Goal: Navigation & Orientation: Find specific page/section

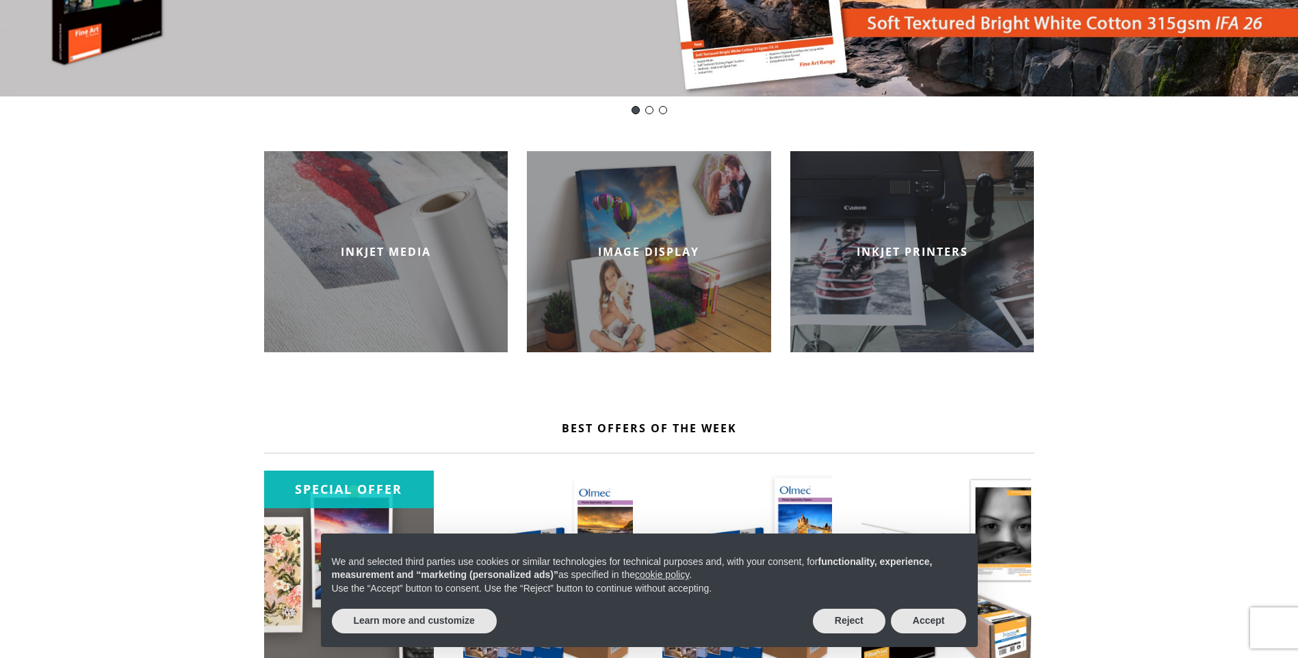
scroll to position [411, 0]
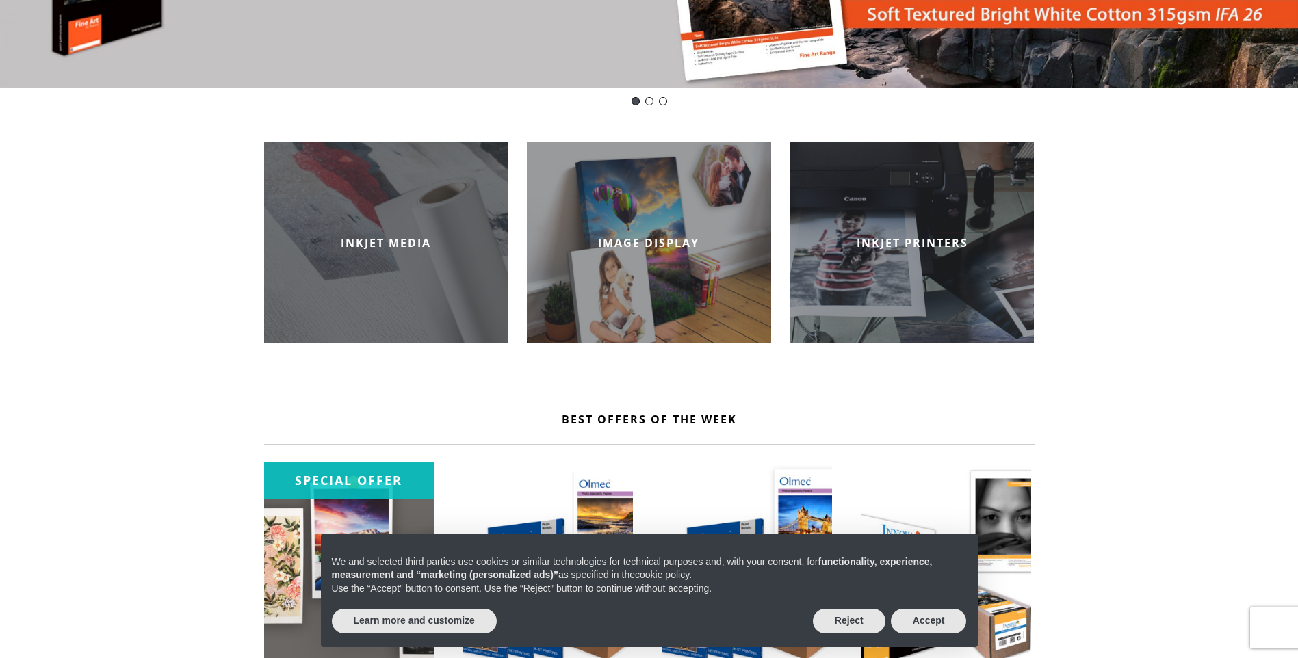
click at [366, 269] on div "INKJET MEDIA" at bounding box center [386, 242] width 244 height 201
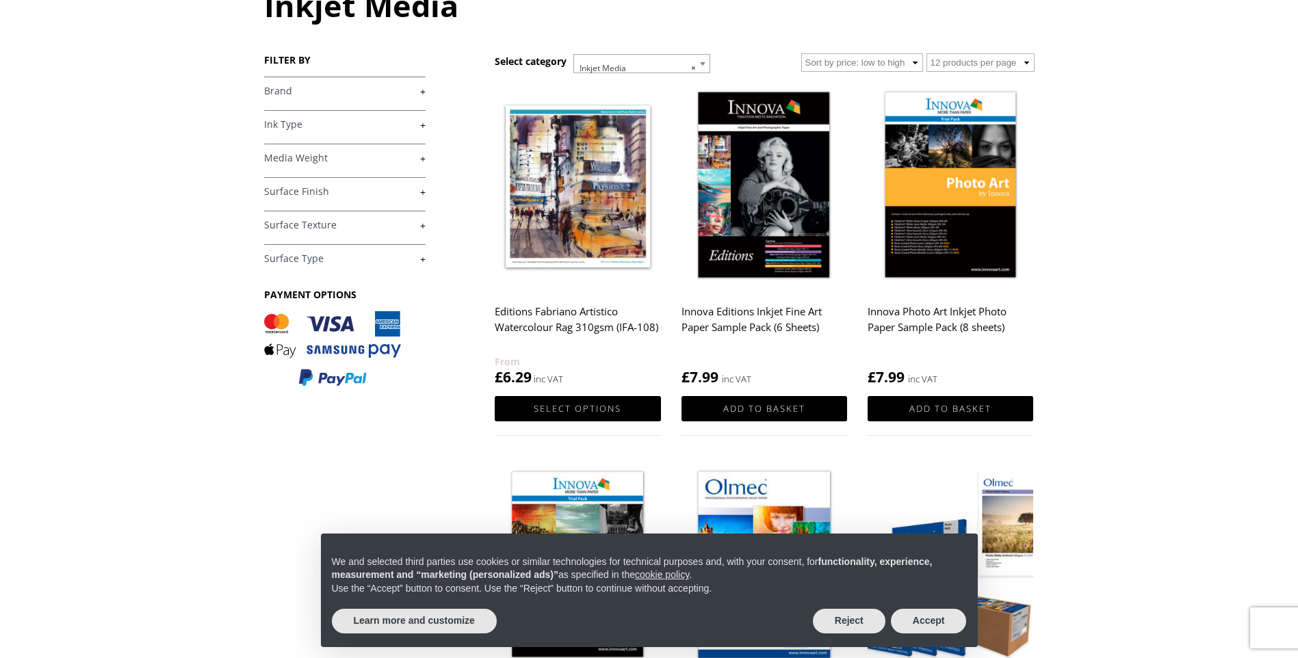
scroll to position [205, 0]
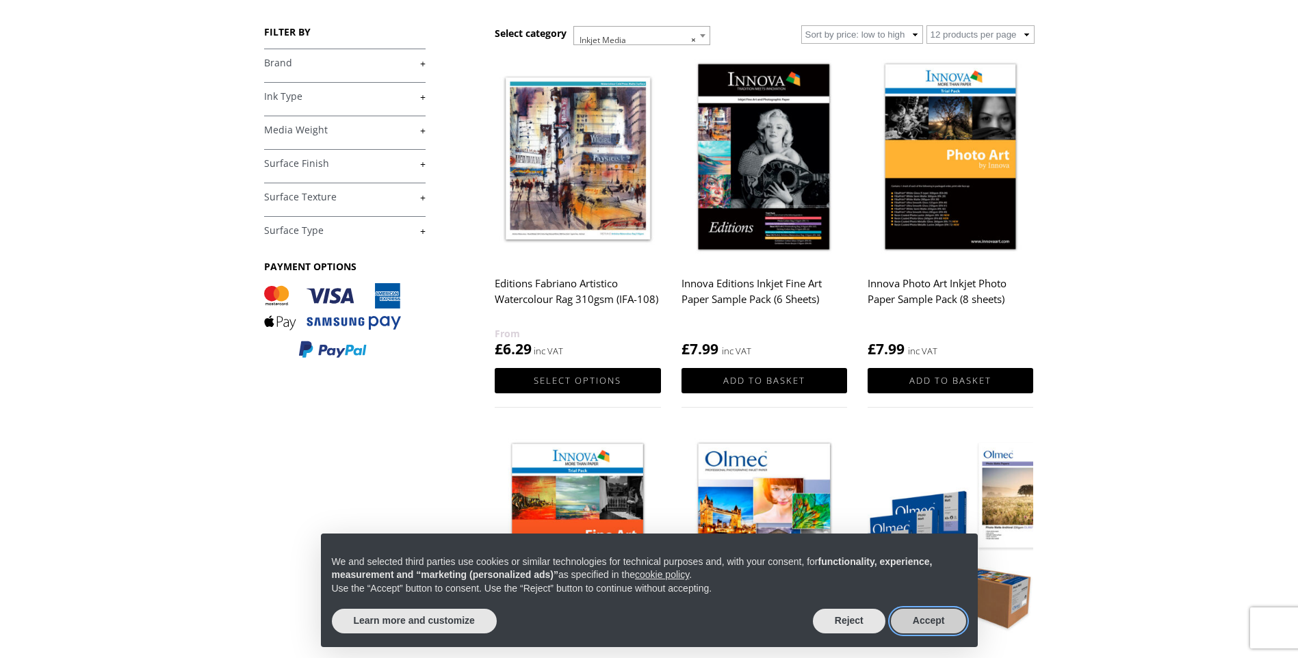
drag, startPoint x: 942, startPoint y: 619, endPoint x: 864, endPoint y: 614, distance: 77.5
click at [942, 619] on button "Accept" at bounding box center [929, 621] width 76 height 25
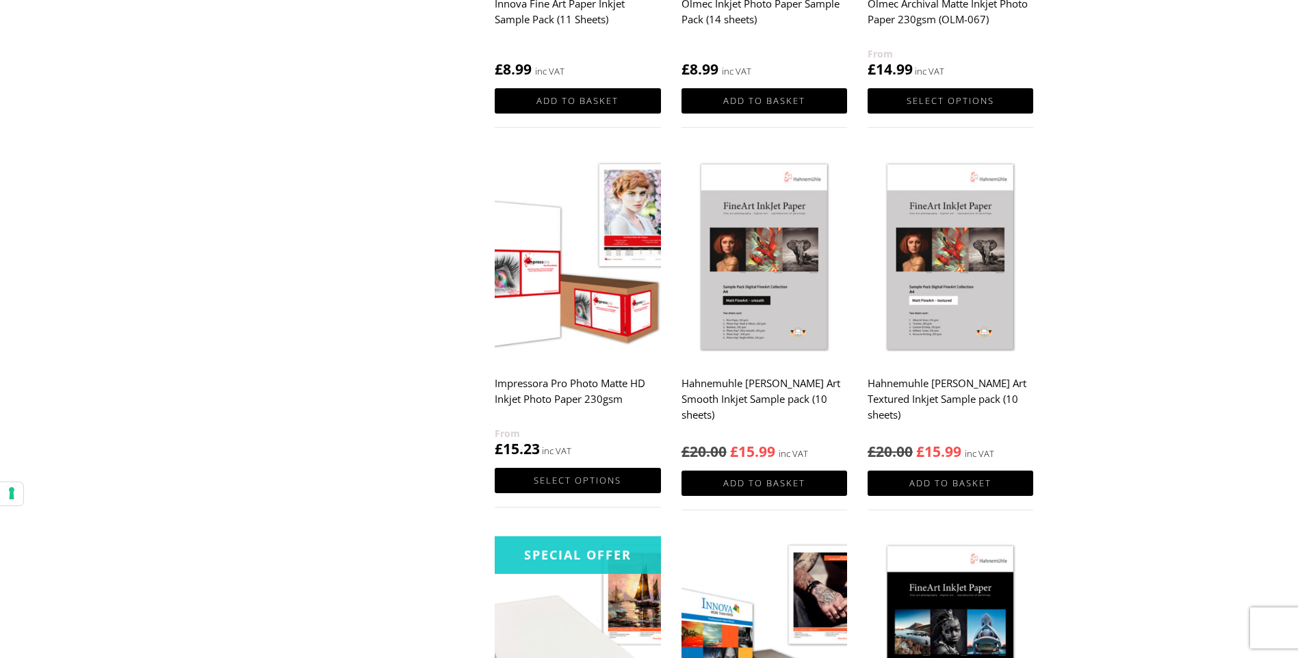
scroll to position [821, 0]
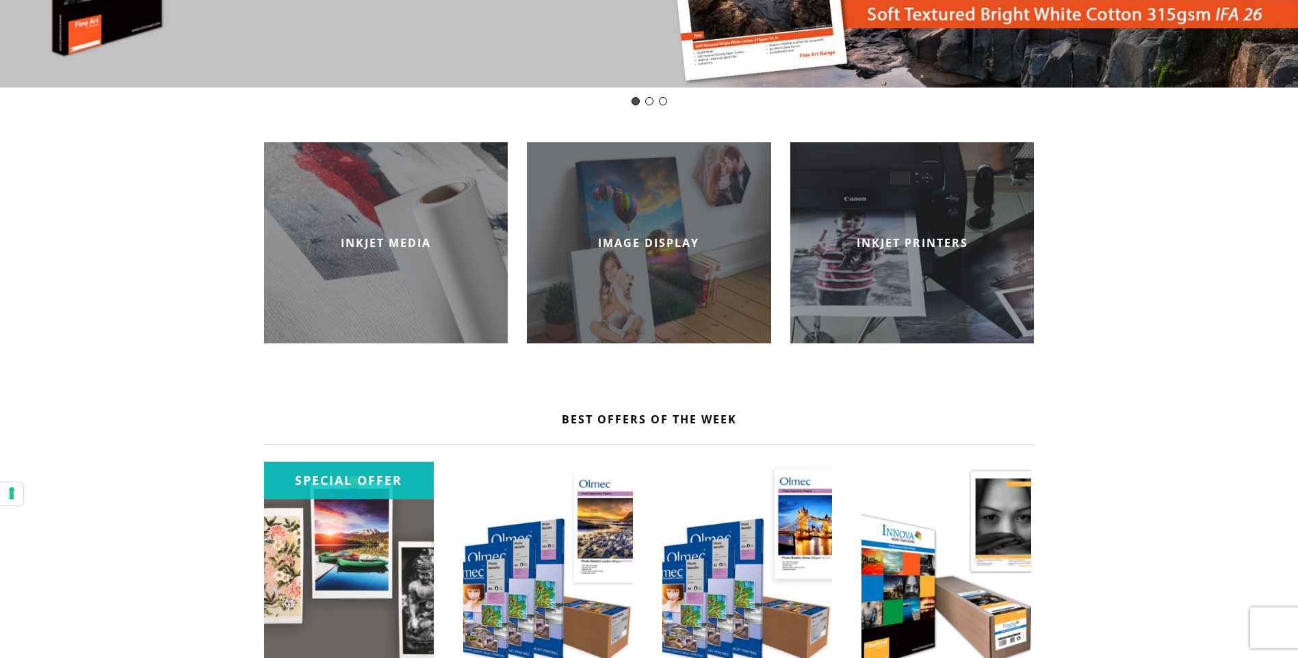
click at [632, 262] on div "IMAGE DISPLAY" at bounding box center [649, 242] width 244 height 201
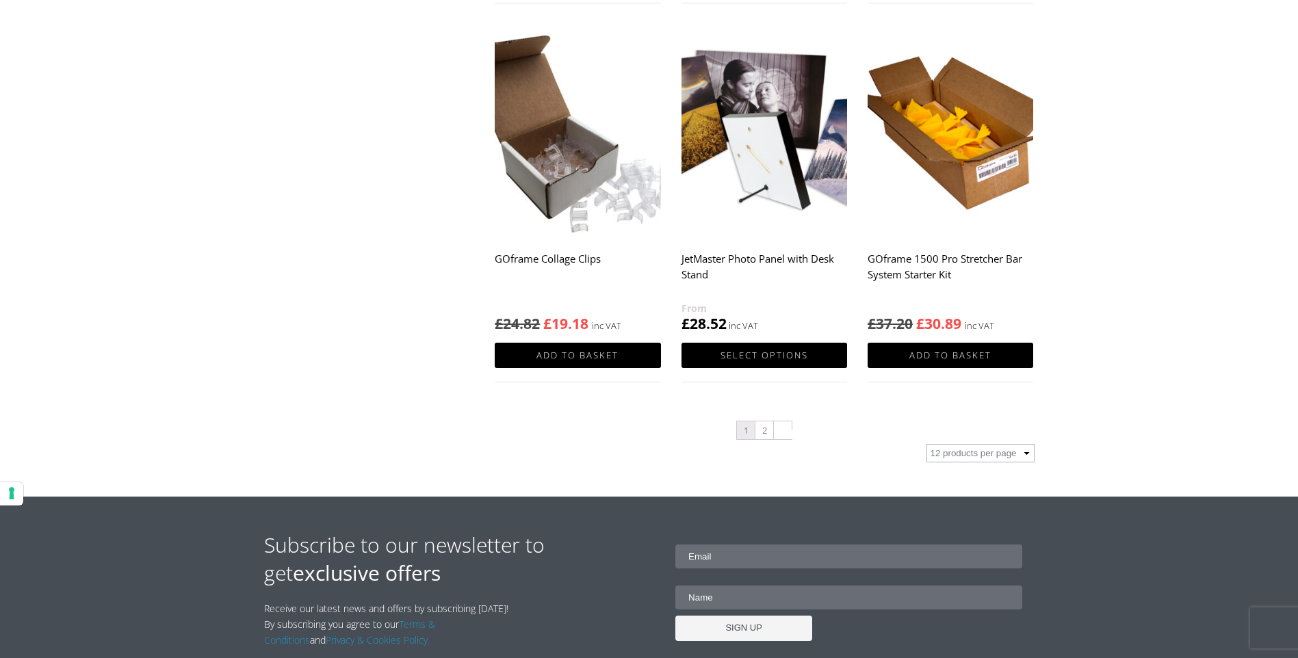
scroll to position [1369, 0]
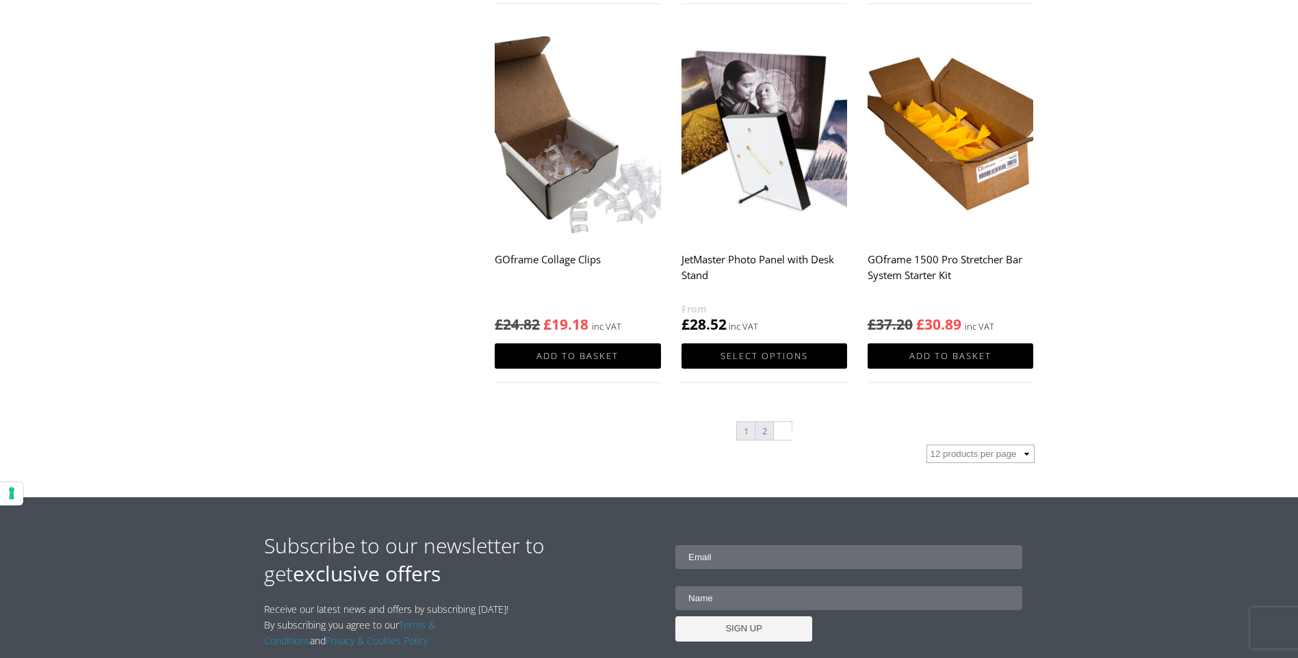
click at [762, 432] on link "2" at bounding box center [764, 431] width 18 height 18
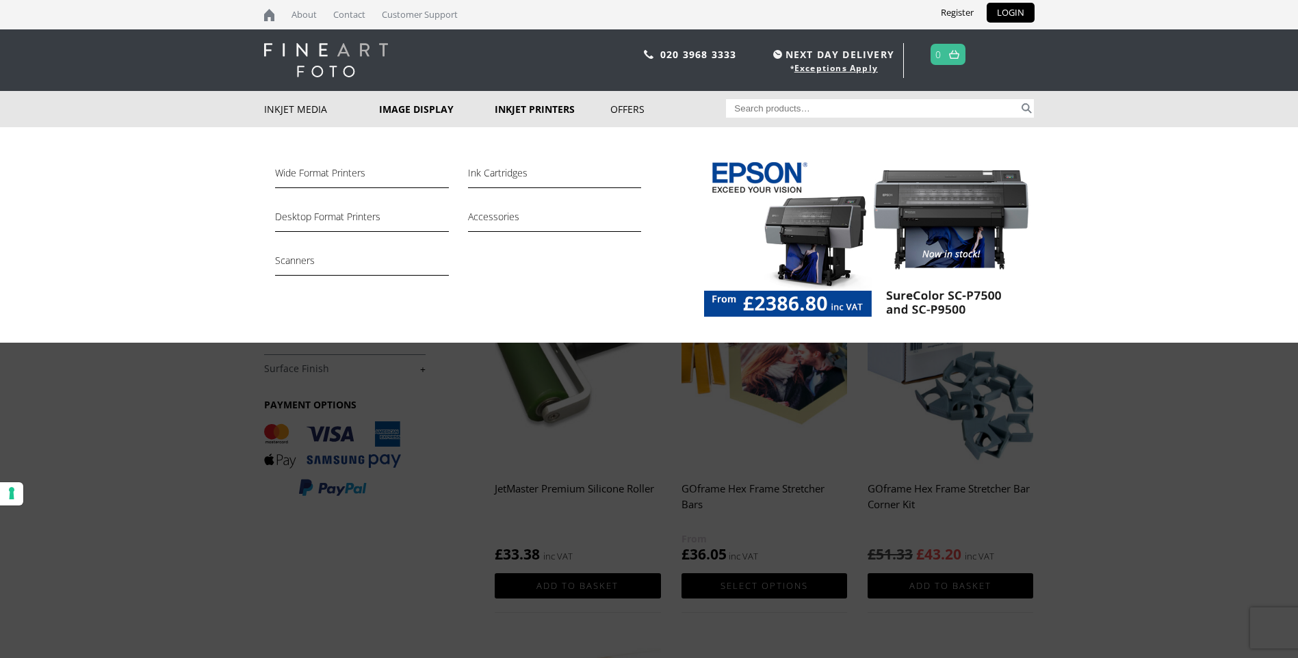
click at [532, 108] on link "Inkjet Printers" at bounding box center [553, 109] width 116 height 36
click at [334, 178] on link "Wide Format Printers" at bounding box center [361, 176] width 173 height 23
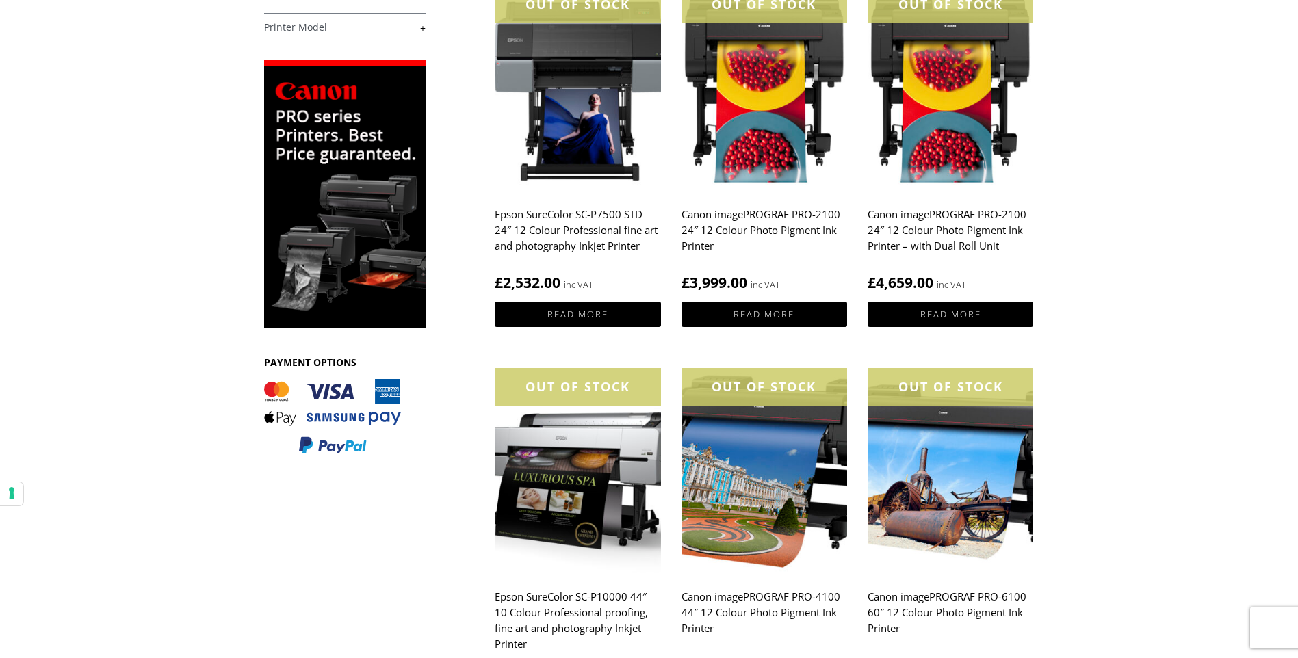
scroll to position [274, 0]
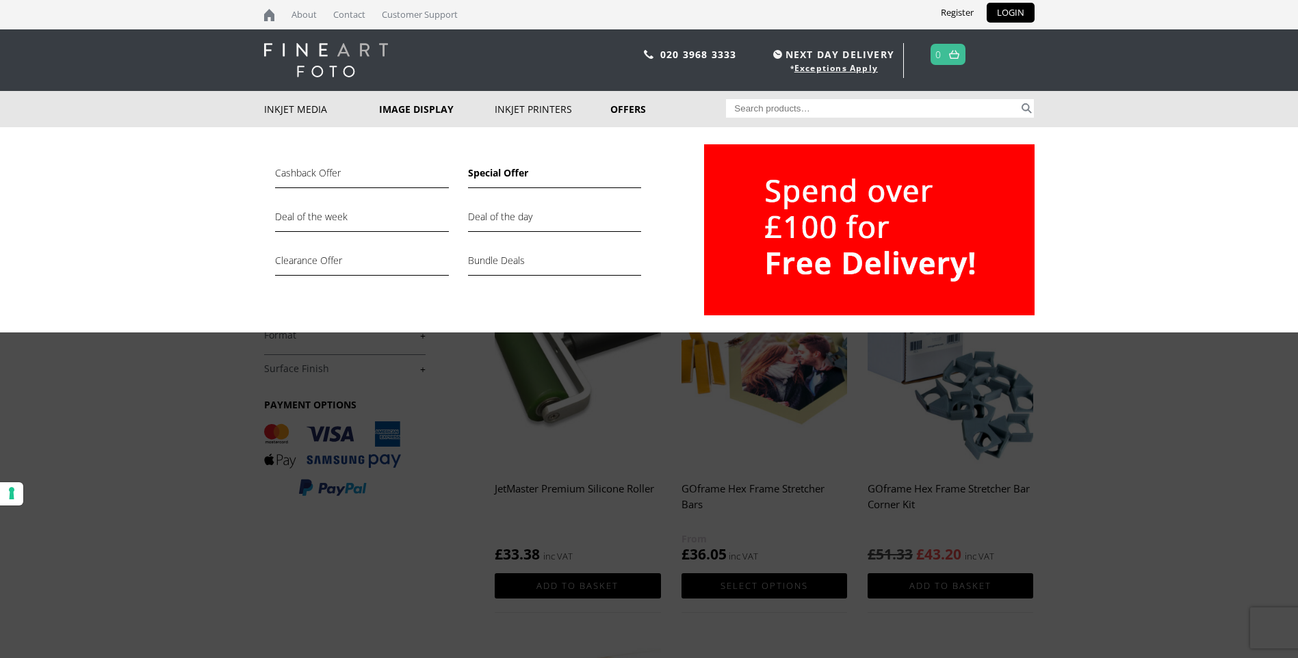
click at [512, 172] on link "Special Offer" at bounding box center [554, 176] width 173 height 23
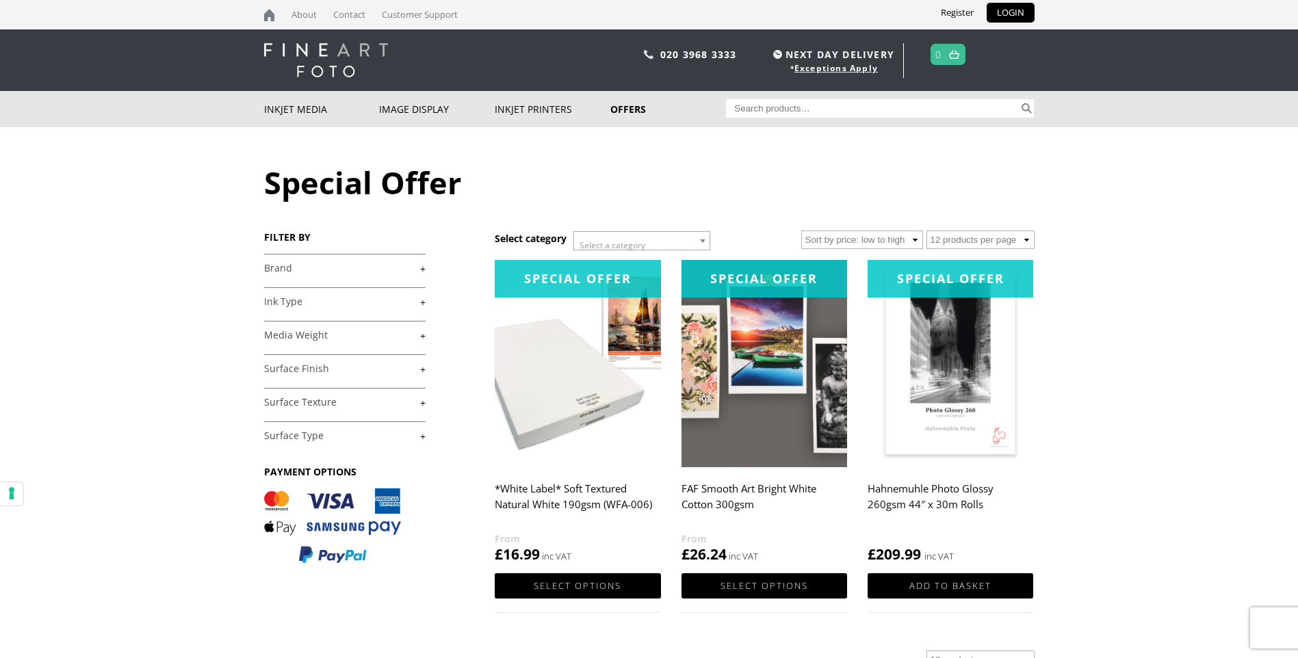
drag, startPoint x: 0, startPoint y: 0, endPoint x: 244, endPoint y: 247, distance: 346.9
click at [353, 18] on link "Contact" at bounding box center [349, 14] width 46 height 29
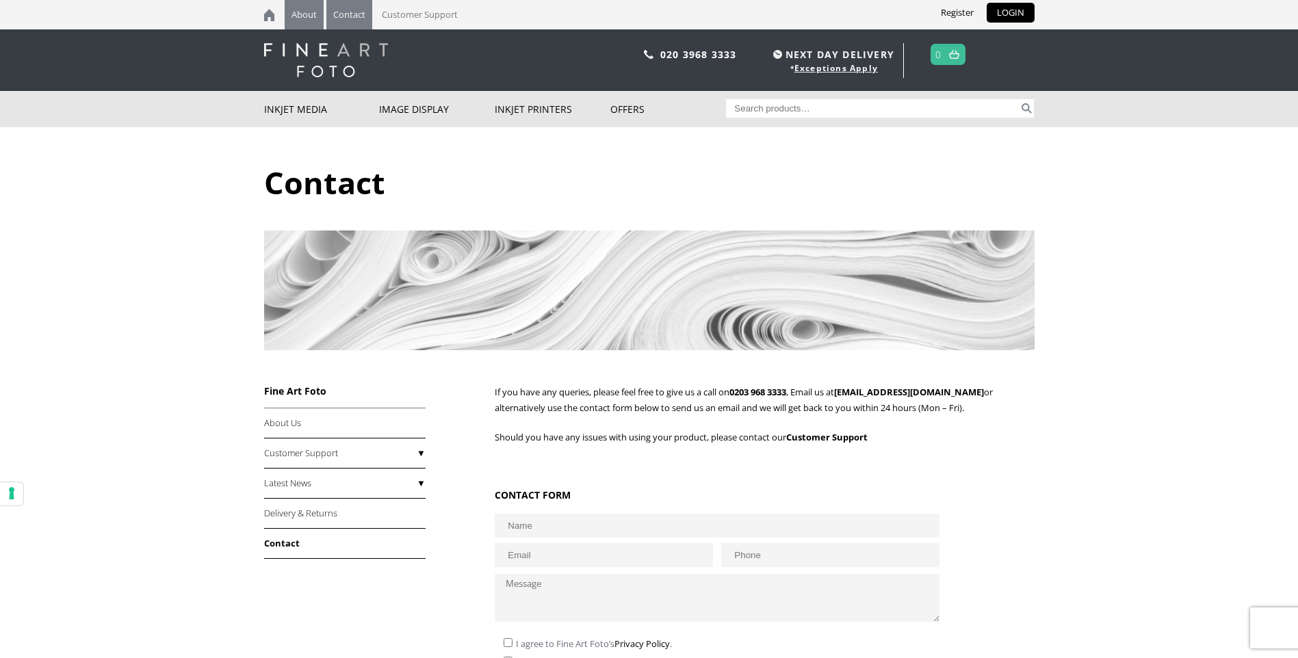
click at [309, 18] on link "About" at bounding box center [304, 14] width 39 height 29
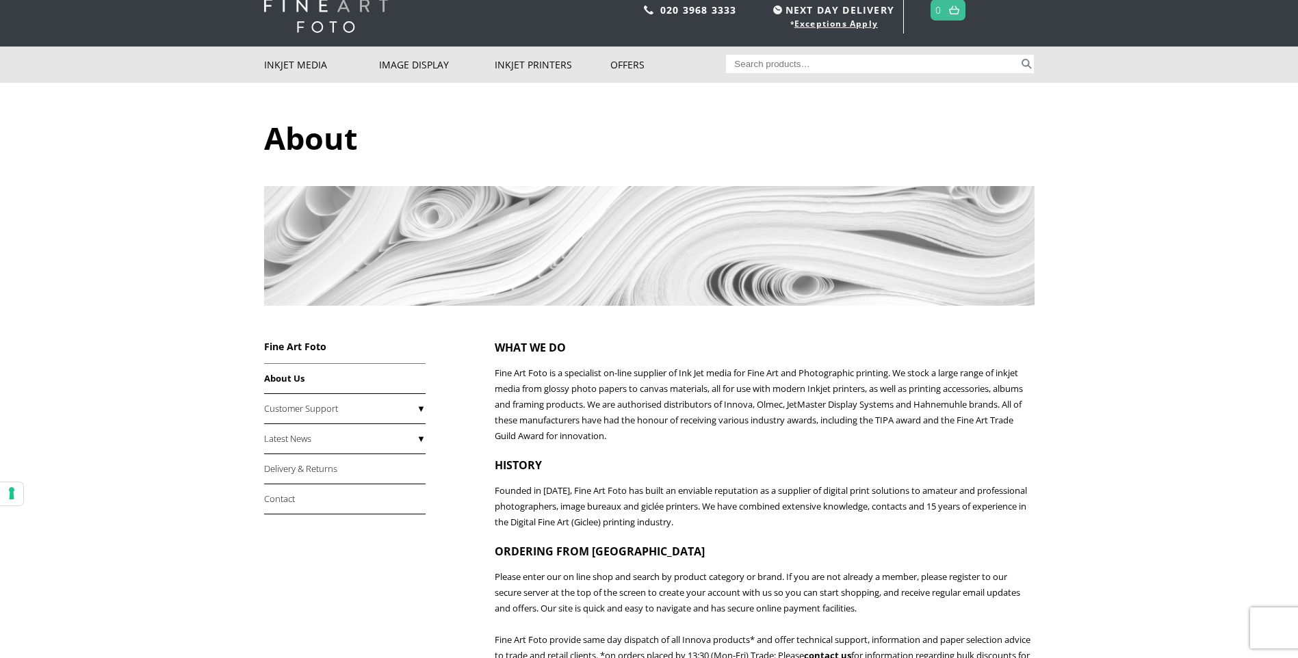
scroll to position [68, 0]
